Goal: Find specific page/section: Find specific page/section

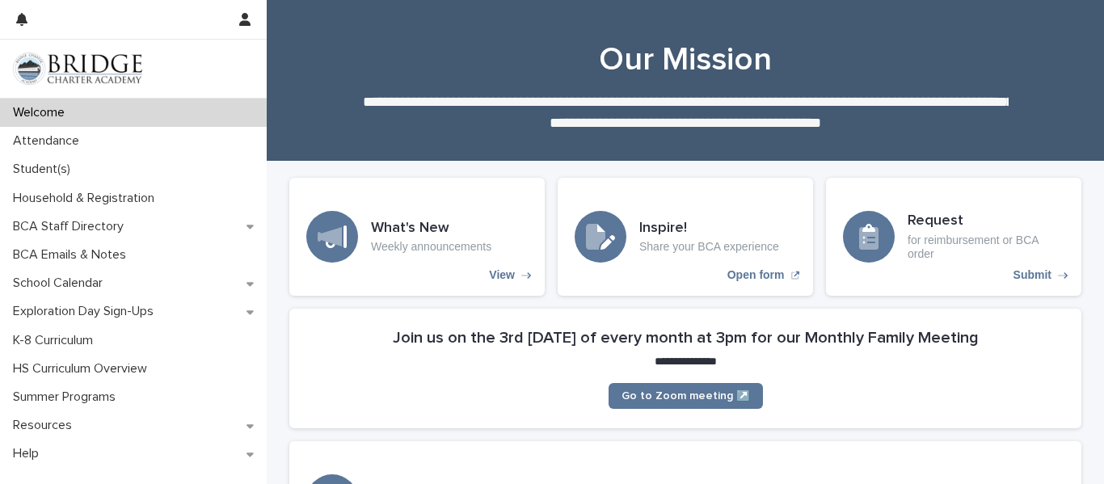
click at [89, 162] on div "Student(s)" at bounding box center [133, 169] width 267 height 28
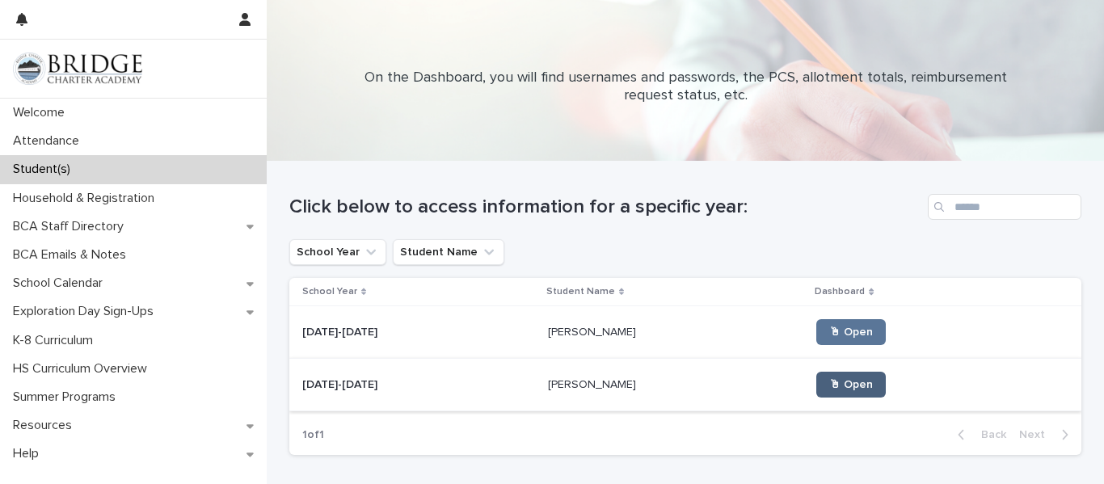
click at [829, 382] on span "🖱 Open" at bounding box center [851, 384] width 44 height 11
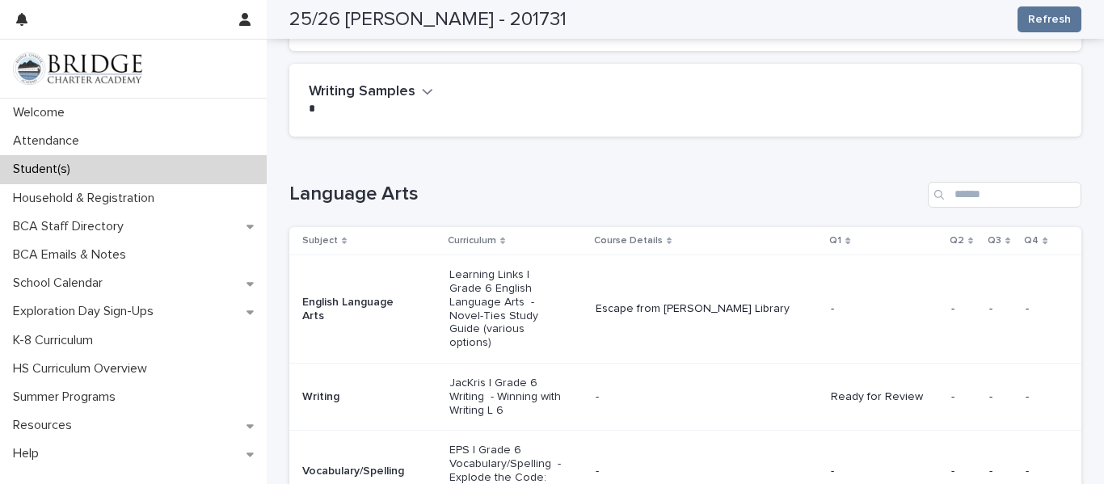
scroll to position [681, 0]
